Goal: Communication & Community: Answer question/provide support

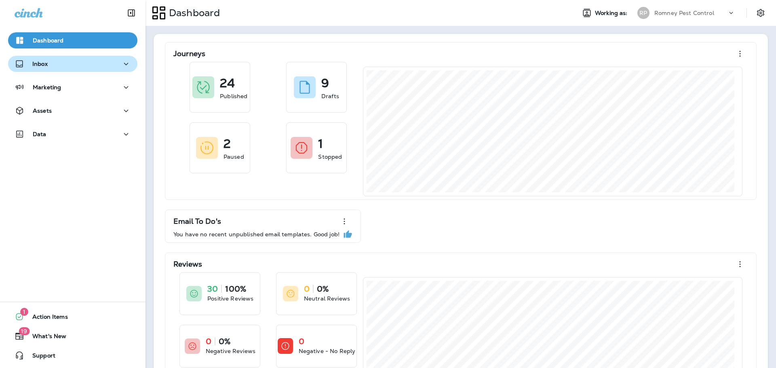
click at [100, 68] on div "Inbox" at bounding box center [73, 64] width 116 height 10
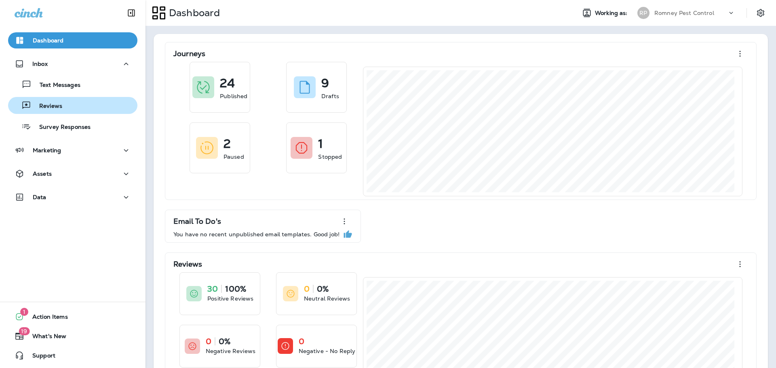
click at [54, 100] on div "Reviews" at bounding box center [36, 105] width 51 height 12
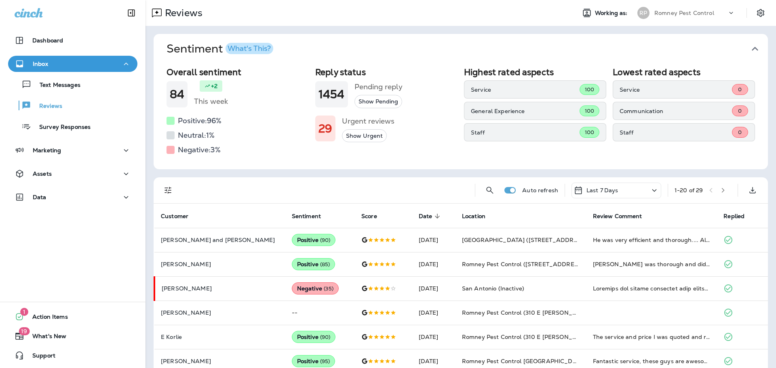
click at [748, 51] on icon "button" at bounding box center [754, 48] width 13 height 13
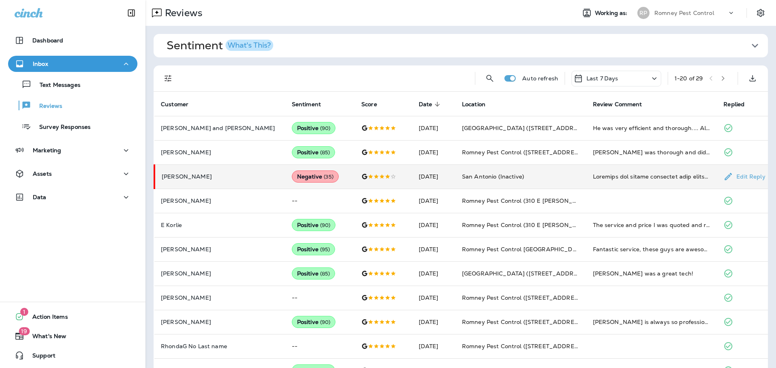
click at [422, 180] on td "[DATE]" at bounding box center [433, 176] width 43 height 24
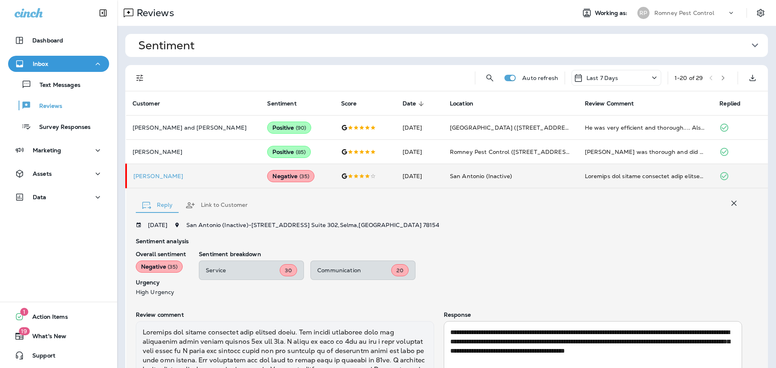
scroll to position [146, 0]
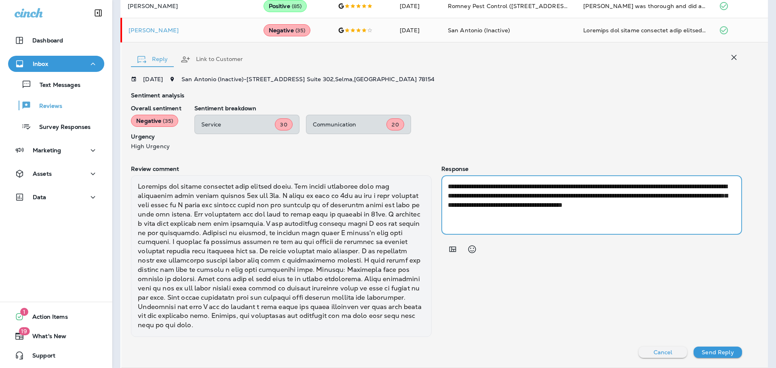
drag, startPoint x: 477, startPoint y: 217, endPoint x: 445, endPoint y: 189, distance: 42.3
click at [445, 189] on div "**********" at bounding box center [591, 204] width 301 height 59
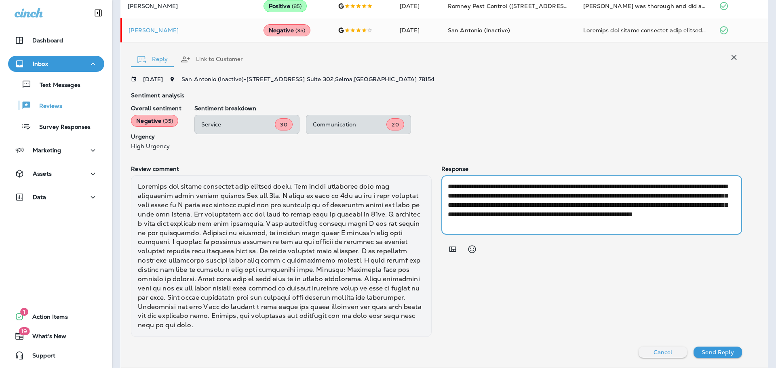
click at [537, 216] on textarea "**********" at bounding box center [589, 205] width 282 height 46
click at [588, 197] on textarea "**********" at bounding box center [589, 205] width 282 height 46
click at [595, 214] on textarea "**********" at bounding box center [589, 205] width 282 height 46
type textarea "**********"
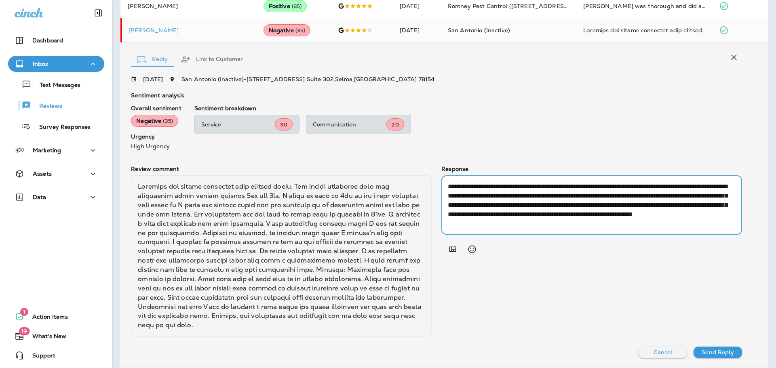
click at [717, 353] on p "Send Reply" at bounding box center [717, 352] width 32 height 6
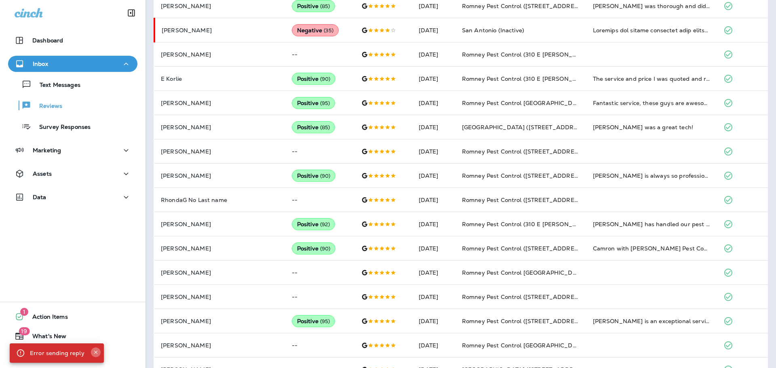
click at [94, 352] on icon "Close" at bounding box center [95, 352] width 3 height 3
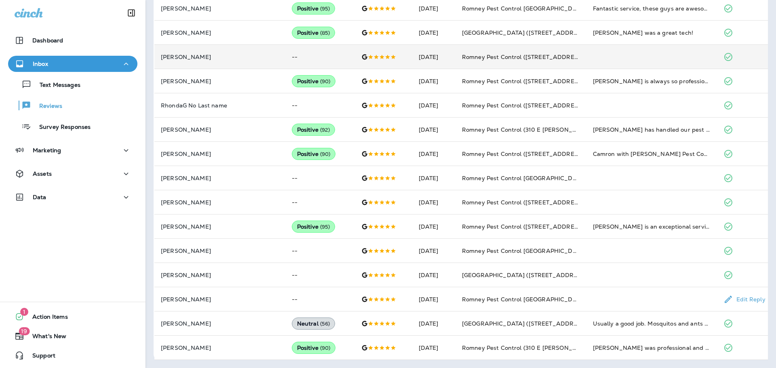
scroll to position [0, 0]
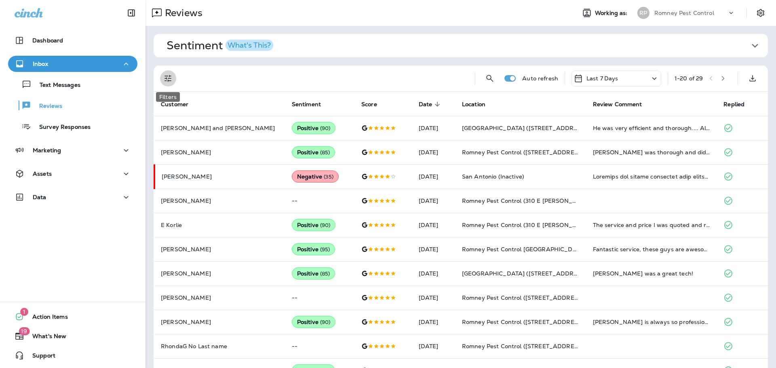
click at [167, 78] on icon "Filters" at bounding box center [168, 79] width 10 height 10
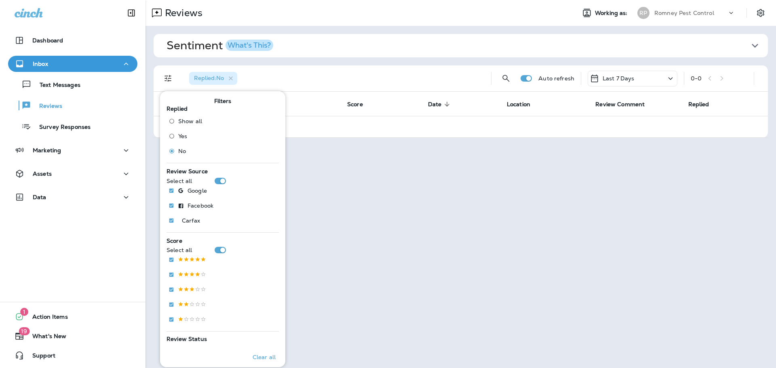
click at [679, 11] on p "Romney Pest Control" at bounding box center [684, 13] width 60 height 6
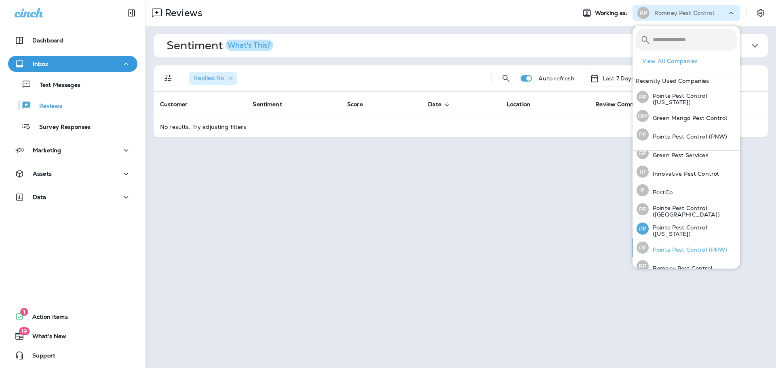
scroll to position [36, 0]
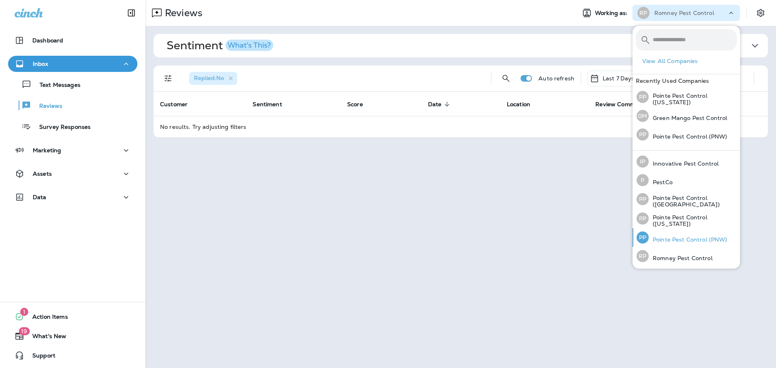
click at [686, 240] on p "Pointe Pest Control (PNW)" at bounding box center [688, 239] width 79 height 6
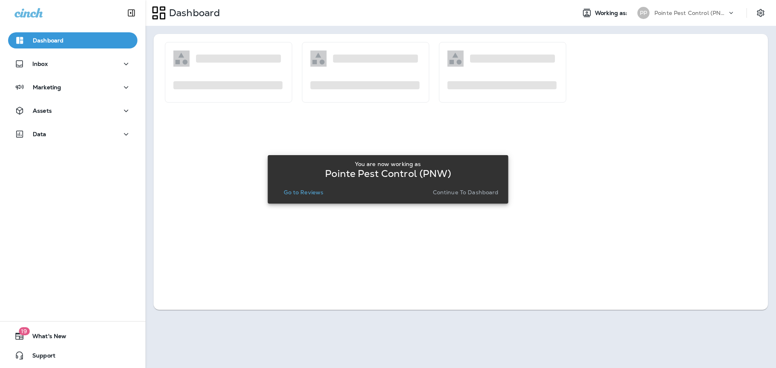
click at [311, 189] on p "Go to Reviews" at bounding box center [304, 192] width 40 height 6
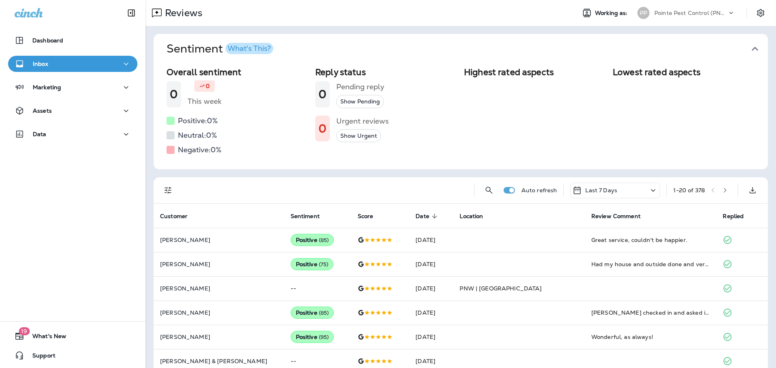
click at [754, 47] on icon "button" at bounding box center [754, 48] width 13 height 13
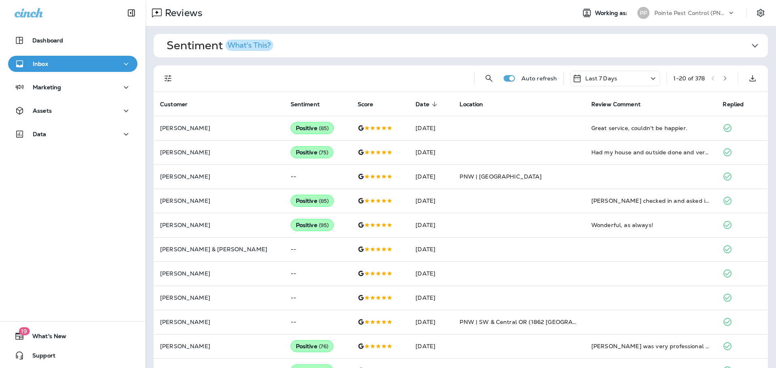
click at [166, 77] on icon "Filters" at bounding box center [168, 79] width 10 height 10
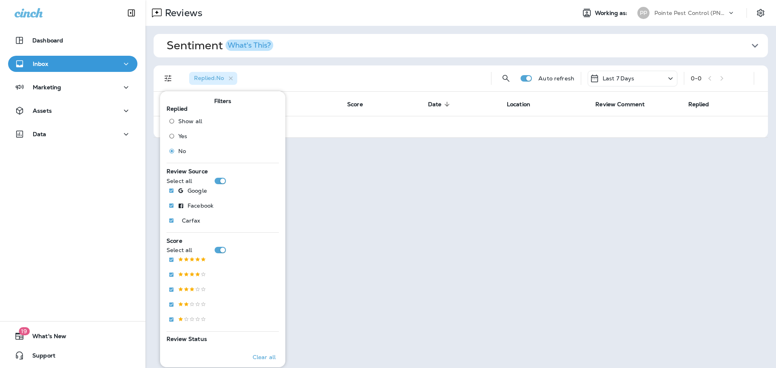
click at [712, 7] on div "Pointe Pest Control (PNW)" at bounding box center [690, 13] width 73 height 12
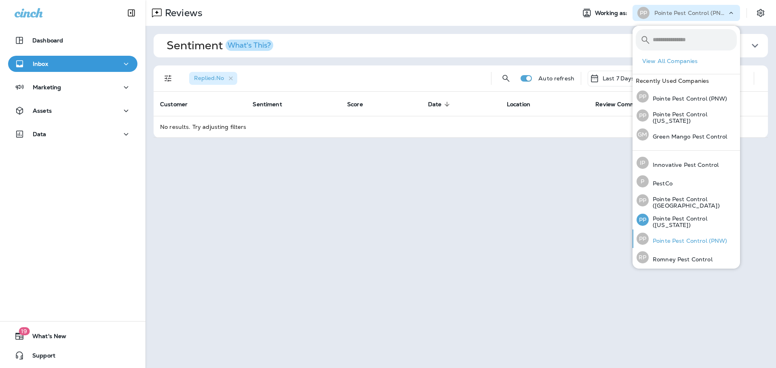
scroll to position [36, 0]
click at [477, 146] on div "Reviews Working as: PP Pointe Pest Control (PNW) Sentiment What's This? Overall…" at bounding box center [460, 184] width 630 height 368
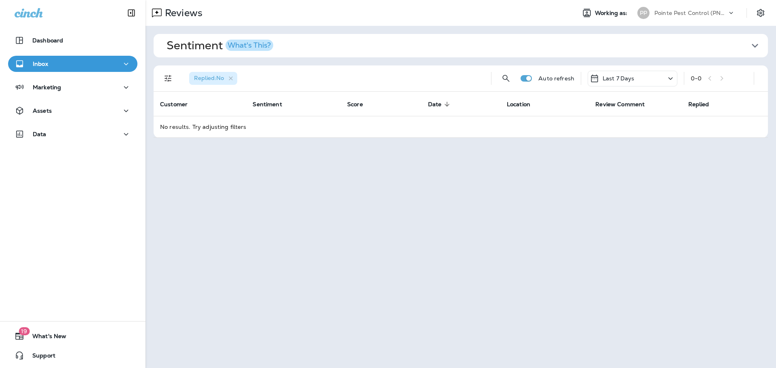
click at [635, 76] on div "Last 7 Days" at bounding box center [633, 79] width 90 height 16
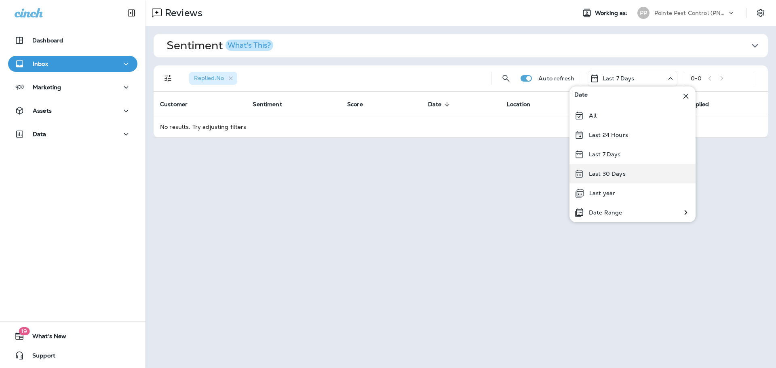
click at [633, 171] on div "Last 30 Days" at bounding box center [632, 173] width 126 height 19
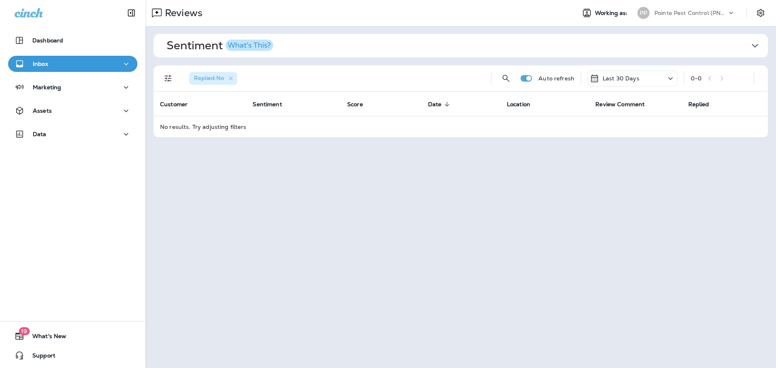
click at [705, 13] on p "Pointe Pest Control (PNW)" at bounding box center [690, 13] width 73 height 6
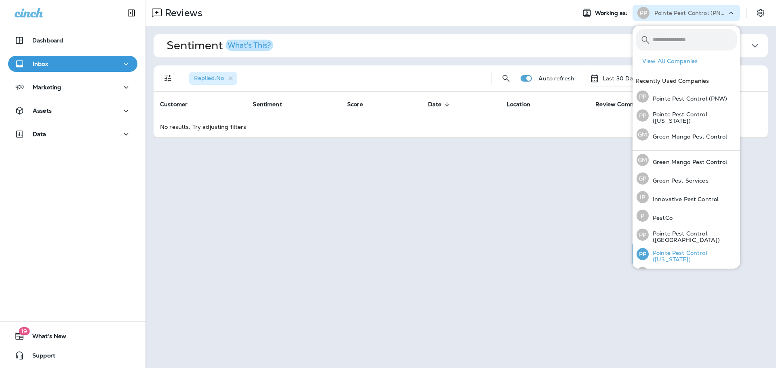
click at [689, 248] on div "PP Pointe Pest Control ([US_STATE])" at bounding box center [686, 253] width 107 height 19
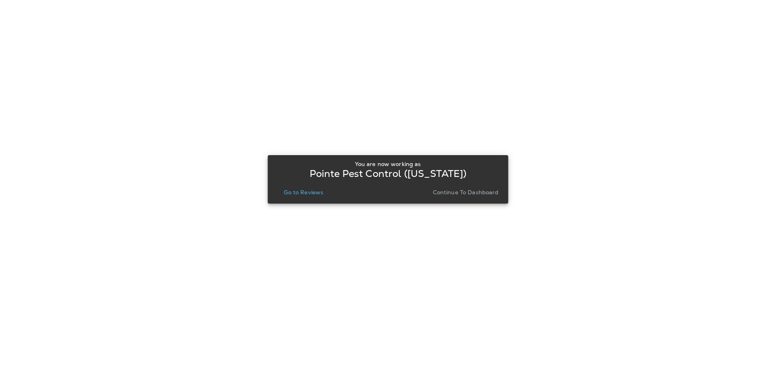
click at [303, 194] on p "Go to Reviews" at bounding box center [304, 192] width 40 height 6
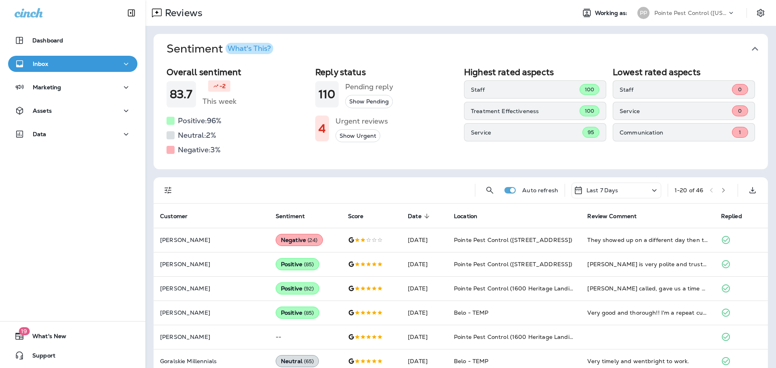
click at [739, 47] on span "Sentiment What's This?" at bounding box center [457, 49] width 582 height 14
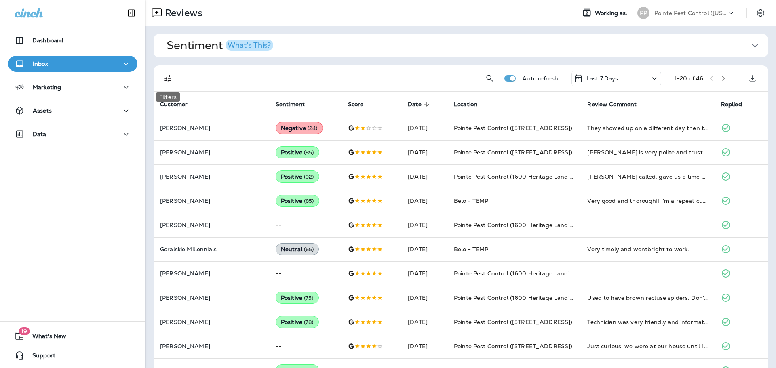
click at [170, 79] on icon "Filters" at bounding box center [168, 79] width 10 height 10
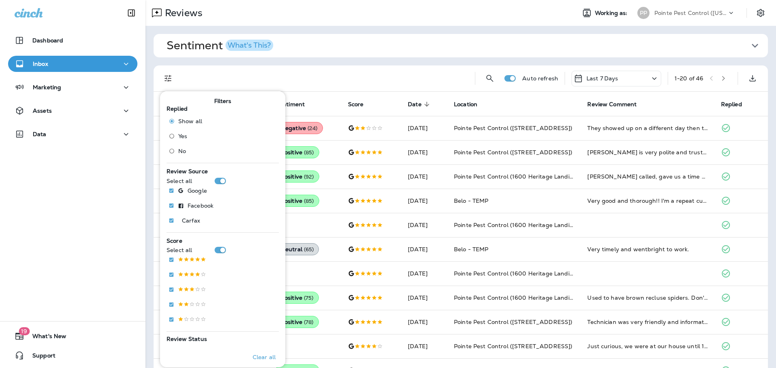
click at [181, 151] on span "No" at bounding box center [182, 151] width 8 height 6
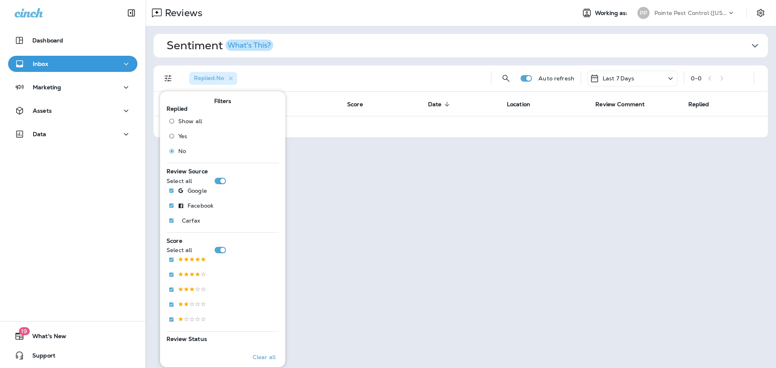
click at [722, 14] on p "Pointe Pest Control ([US_STATE])" at bounding box center [690, 13] width 73 height 6
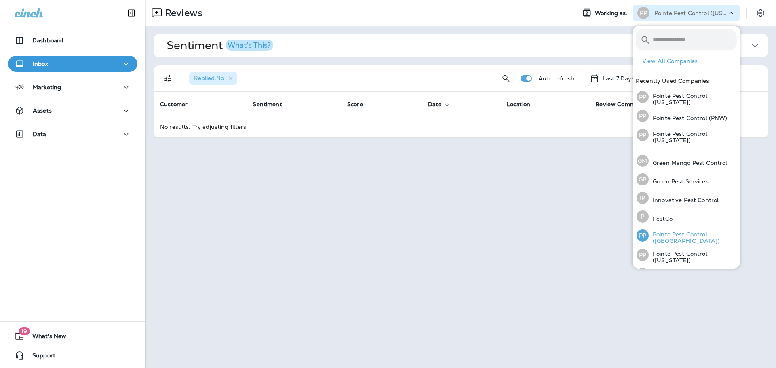
click at [676, 228] on div "PP Pointe Pest Control ([GEOGRAPHIC_DATA])" at bounding box center [686, 235] width 107 height 19
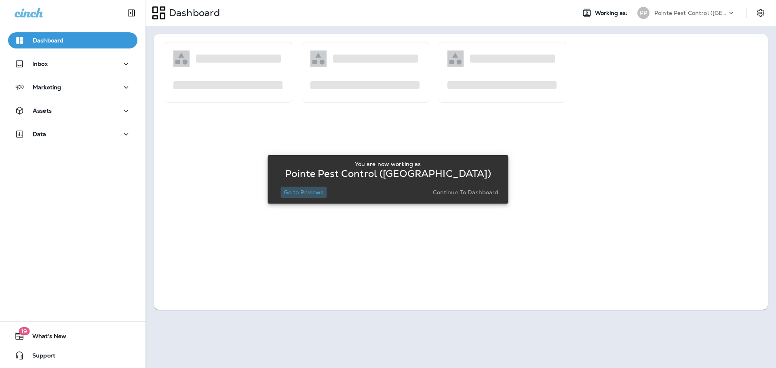
click at [301, 190] on p "Go to Reviews" at bounding box center [304, 192] width 40 height 6
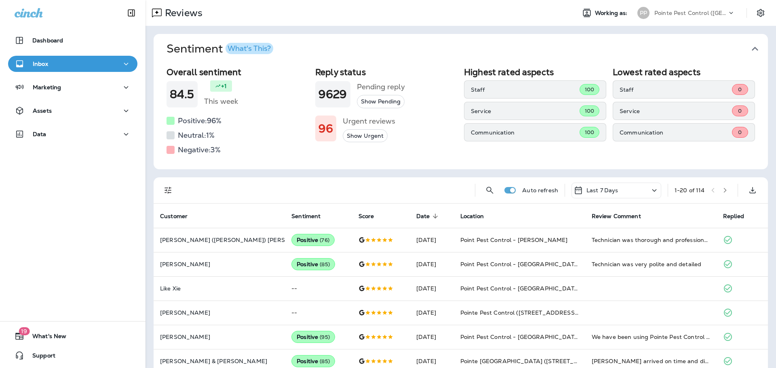
click at [736, 49] on span "Sentiment What's This?" at bounding box center [457, 49] width 582 height 14
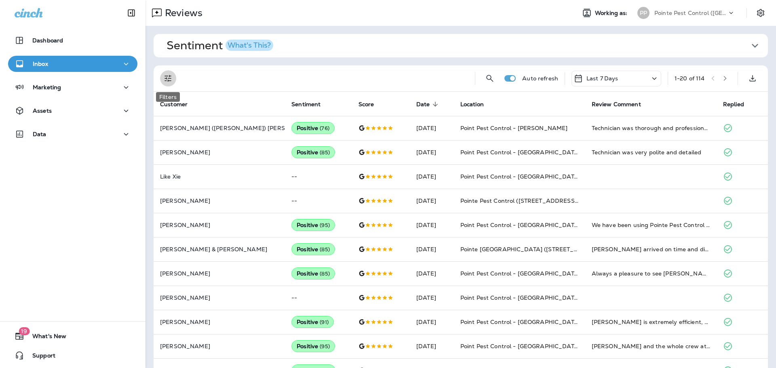
click at [169, 77] on icon "Filters" at bounding box center [168, 79] width 10 height 10
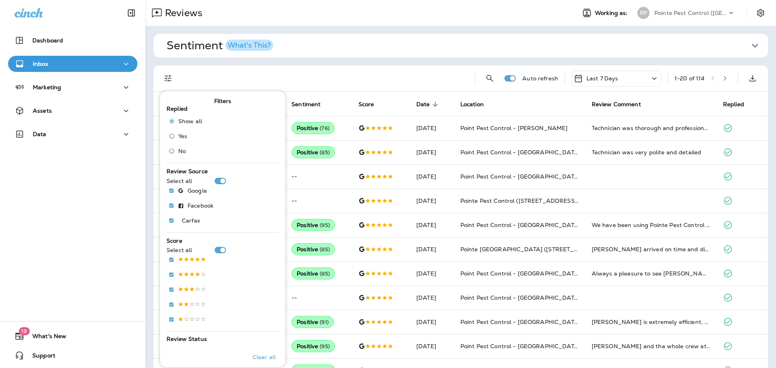
click at [187, 152] on label "No" at bounding box center [183, 151] width 37 height 13
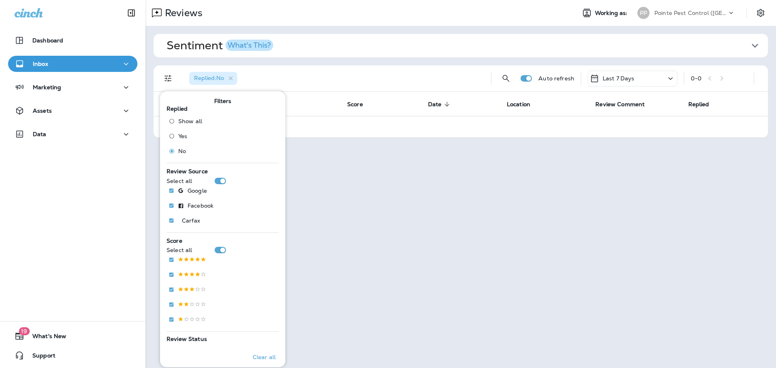
click at [684, 15] on p "Pointe Pest Control ([GEOGRAPHIC_DATA])" at bounding box center [690, 13] width 73 height 6
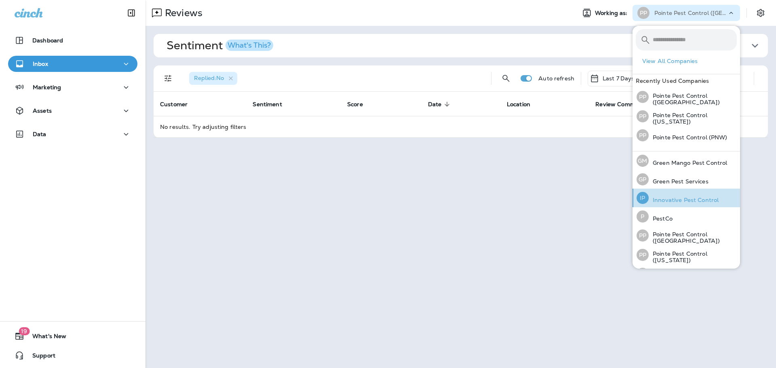
click at [689, 198] on p "Innovative Pest Control" at bounding box center [684, 200] width 70 height 6
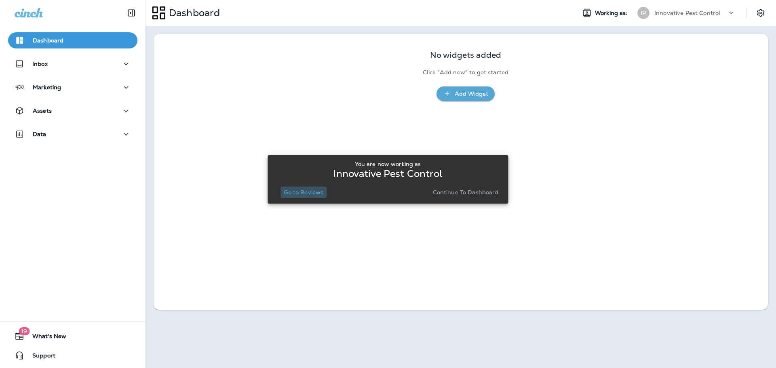
click at [310, 194] on p "Go to Reviews" at bounding box center [304, 192] width 40 height 6
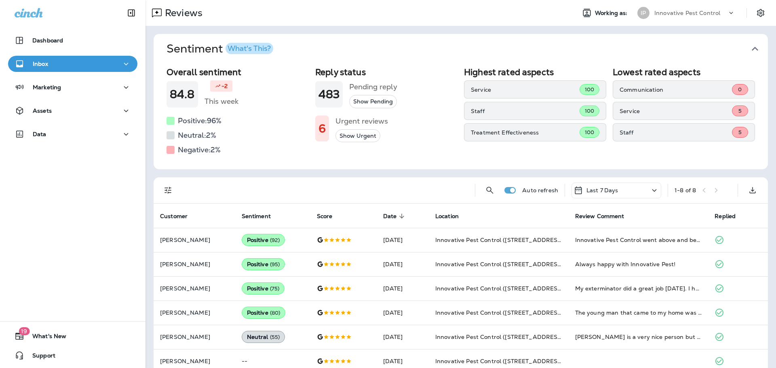
click at [748, 50] on icon "button" at bounding box center [754, 48] width 13 height 13
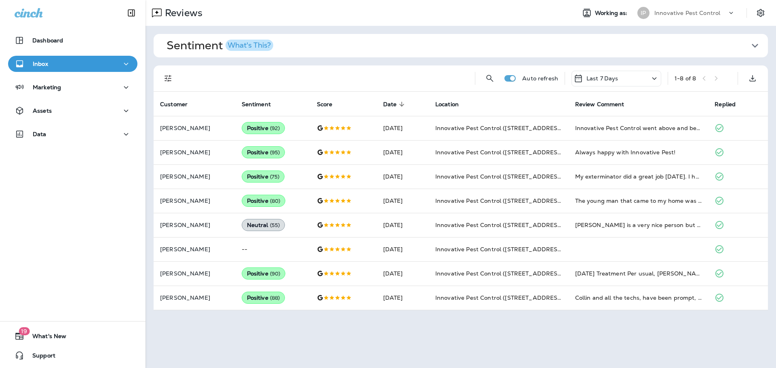
click at [720, 9] on div "Innovative Pest Control" at bounding box center [690, 13] width 73 height 12
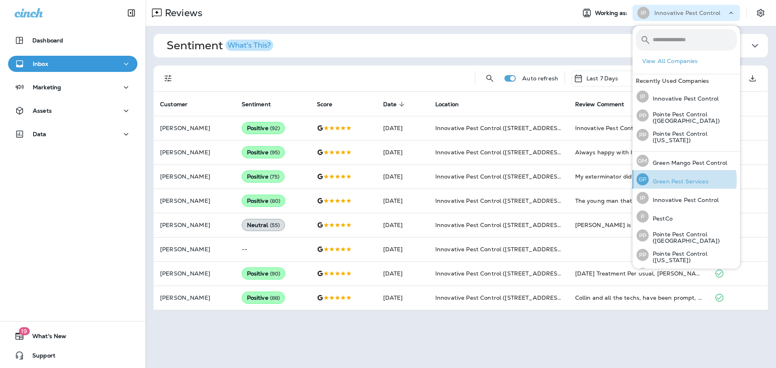
click at [676, 180] on p "Green Pest Services" at bounding box center [679, 181] width 60 height 6
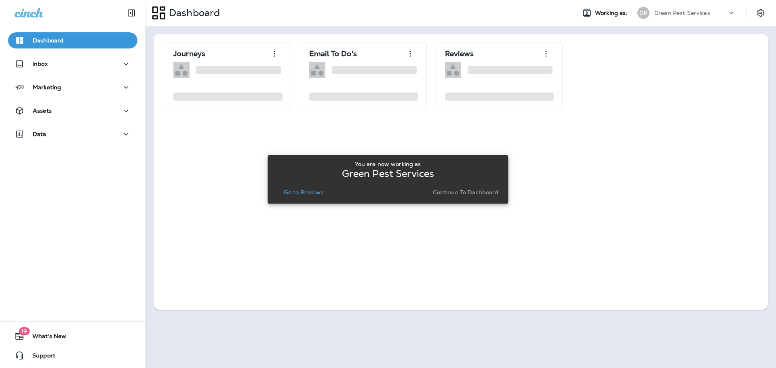
click at [306, 190] on p "Go to Reviews" at bounding box center [304, 192] width 40 height 6
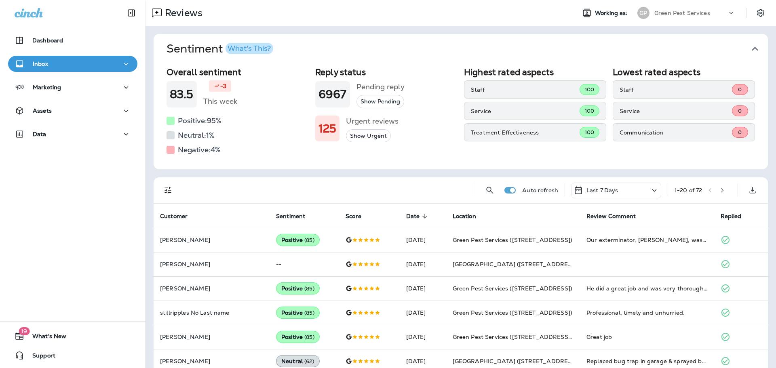
click at [754, 47] on icon "button" at bounding box center [754, 48] width 13 height 13
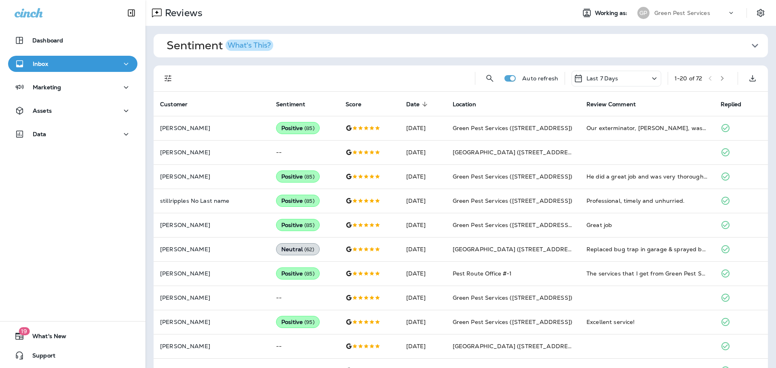
click at [158, 78] on div "Auto refresh Last 7 Days 1 - 20 of 72" at bounding box center [461, 78] width 614 height 26
click at [162, 75] on button "Filters" at bounding box center [168, 78] width 16 height 16
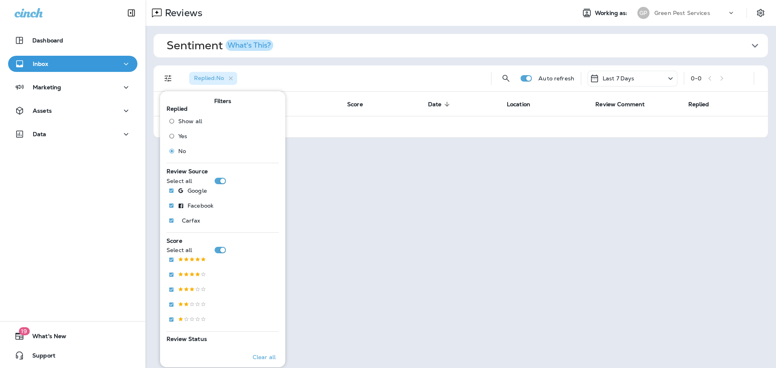
click at [713, 15] on div "Green Pest Services" at bounding box center [690, 13] width 73 height 12
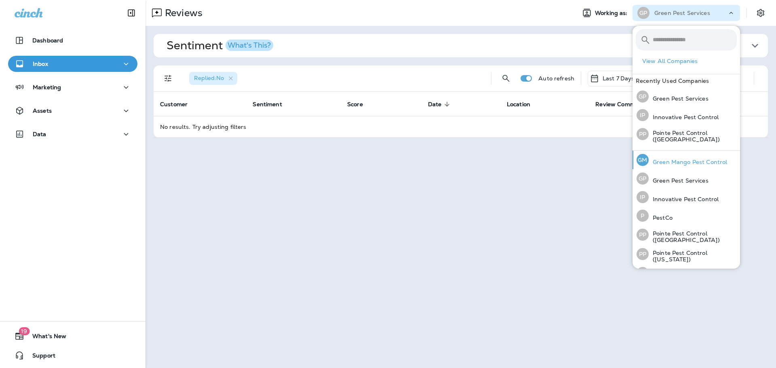
click at [677, 164] on p "Green Mango Pest Control" at bounding box center [688, 162] width 78 height 6
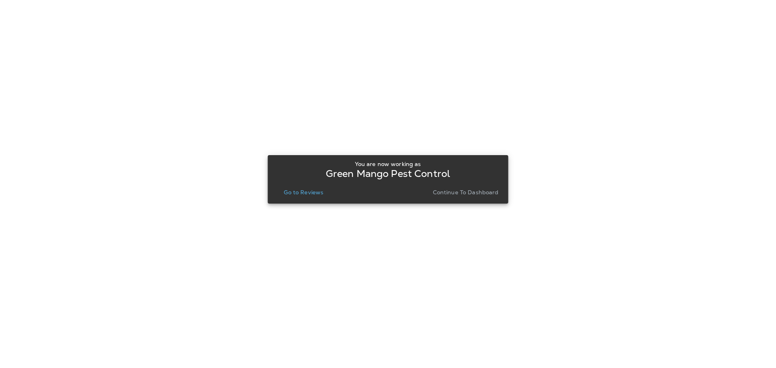
click at [302, 195] on p "Go to Reviews" at bounding box center [304, 192] width 40 height 6
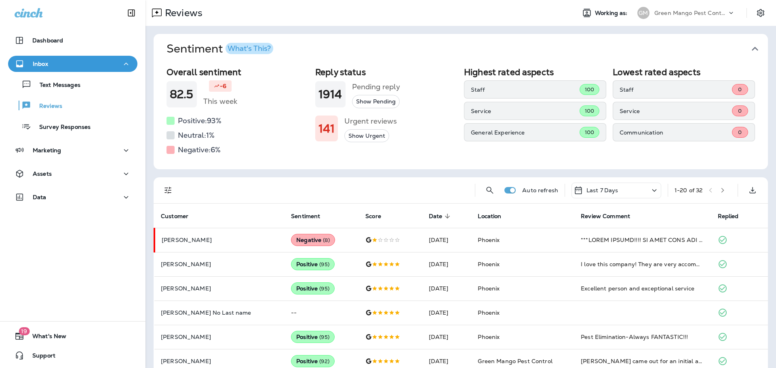
click at [752, 49] on icon "button" at bounding box center [754, 48] width 13 height 13
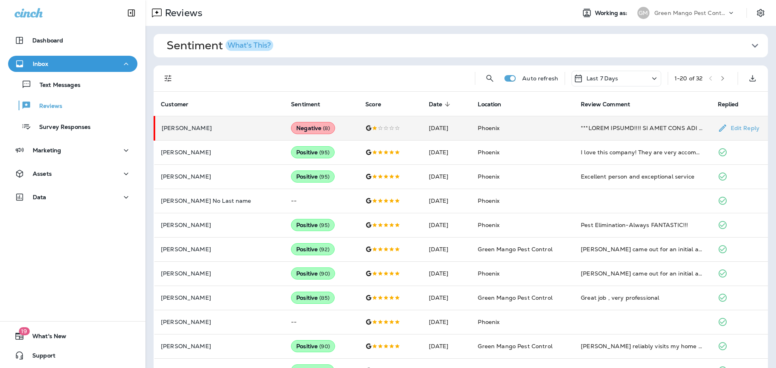
click at [442, 128] on td "[DATE]" at bounding box center [446, 128] width 49 height 24
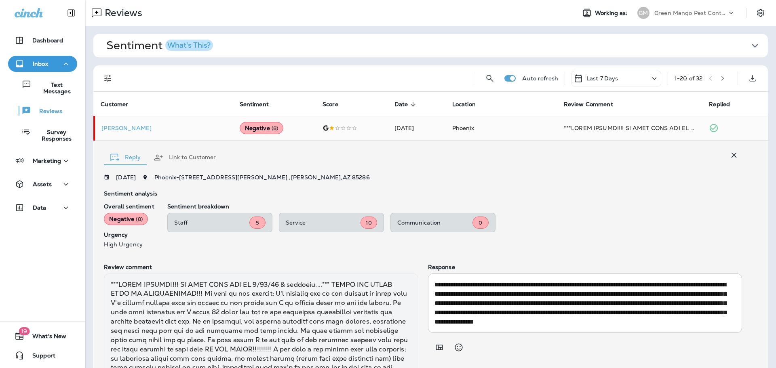
click at [729, 154] on icon "button" at bounding box center [734, 155] width 10 height 10
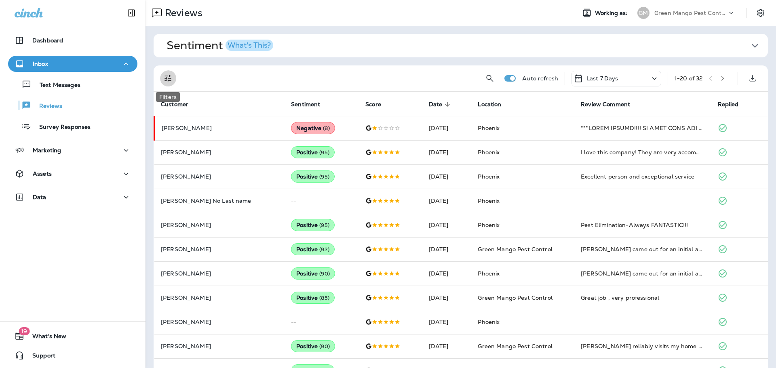
click at [169, 80] on icon "Filters" at bounding box center [168, 79] width 10 height 10
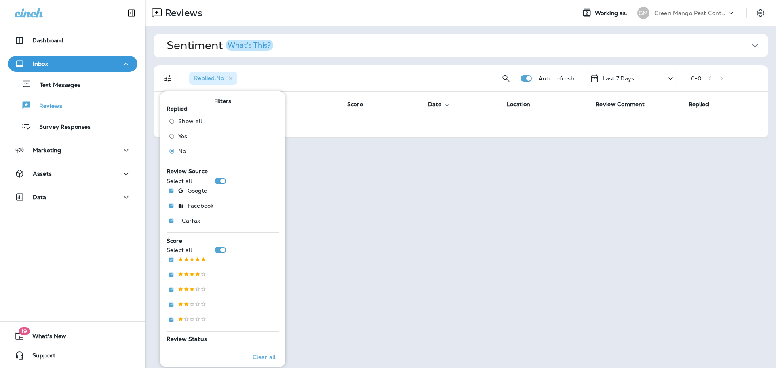
click at [708, 10] on p "Green Mango Pest Control" at bounding box center [690, 13] width 73 height 6
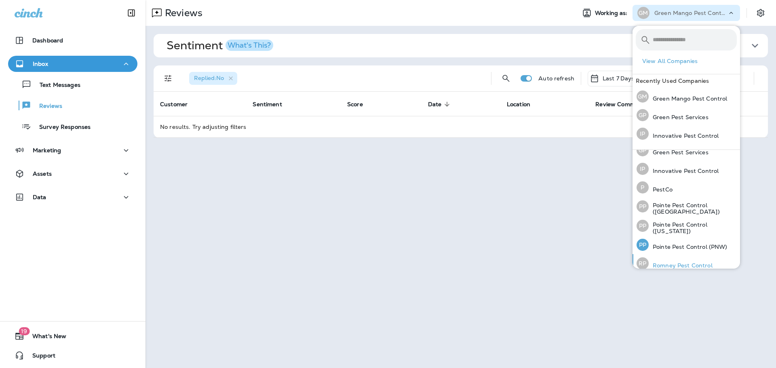
scroll to position [35, 0]
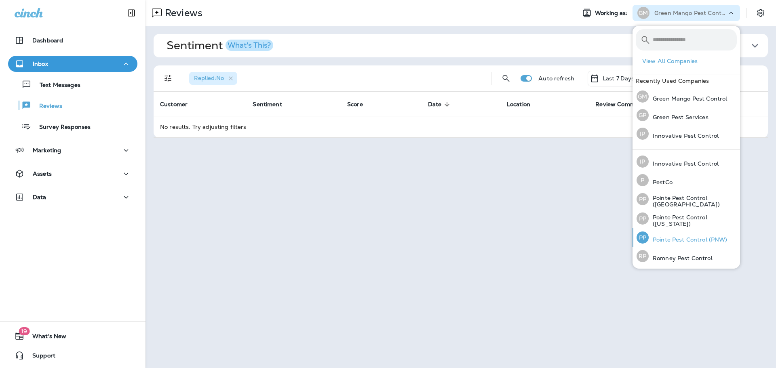
click at [688, 239] on p "Pointe Pest Control (PNW)" at bounding box center [688, 239] width 79 height 6
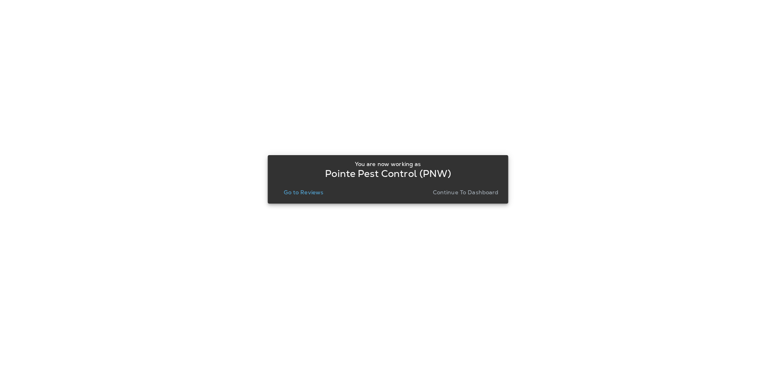
click at [291, 191] on p "Go to Reviews" at bounding box center [304, 192] width 40 height 6
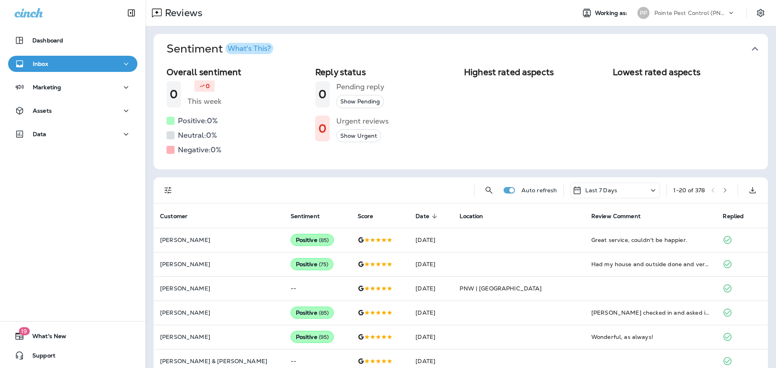
click at [748, 45] on icon "button" at bounding box center [754, 48] width 13 height 13
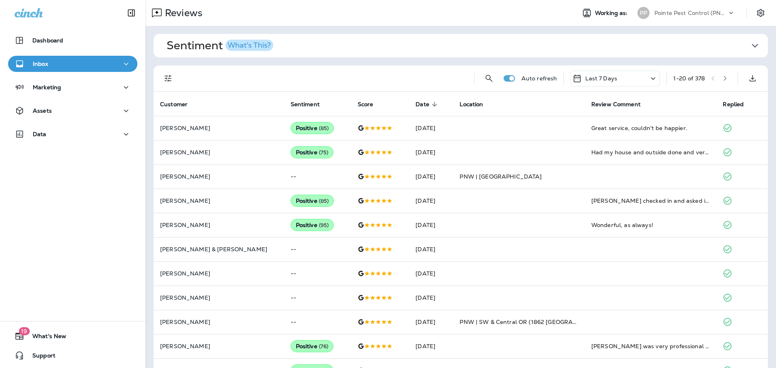
click at [169, 74] on icon "Filters" at bounding box center [168, 79] width 10 height 10
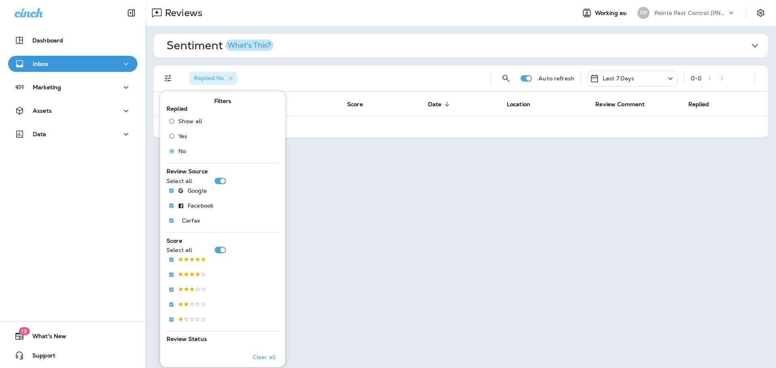
click at [350, 77] on div "Replied : No" at bounding box center [334, 78] width 302 height 26
